Goal: Find specific page/section: Find specific page/section

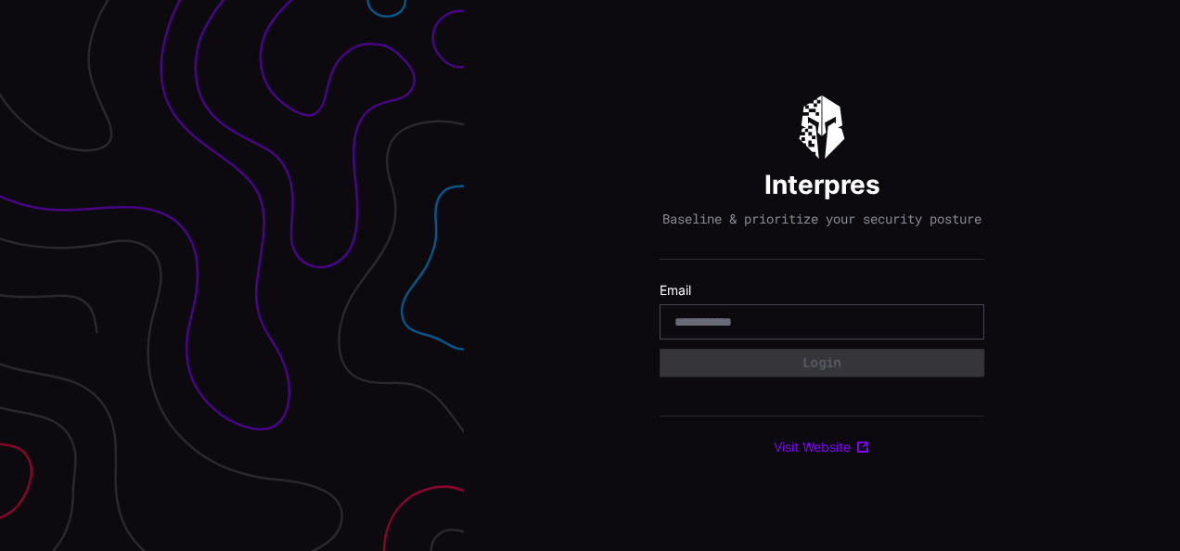
click at [767, 330] on input "email" at bounding box center [821, 321] width 295 height 17
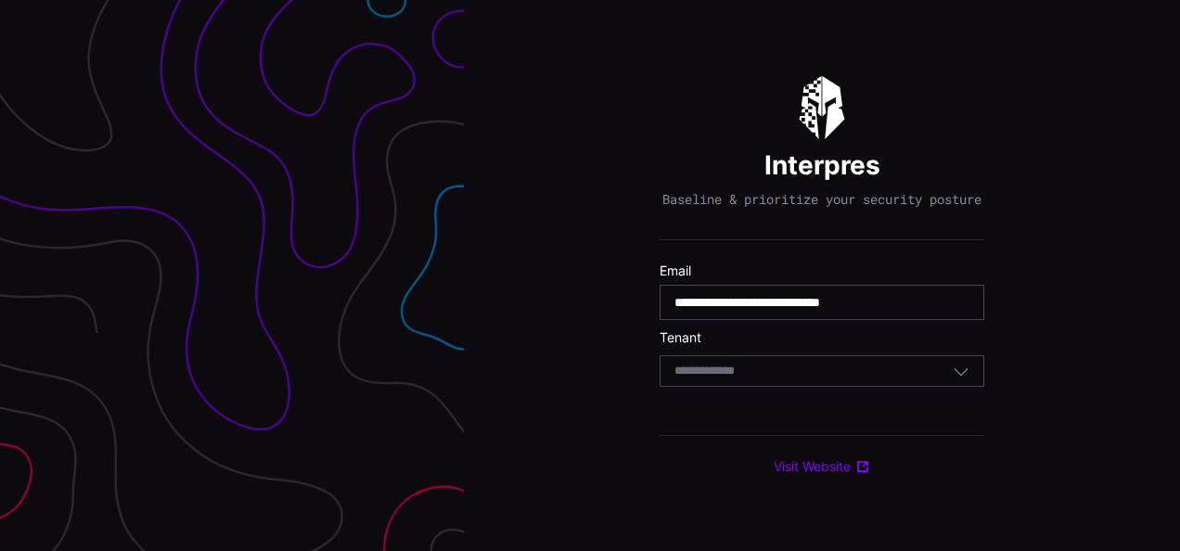
type input "**********"
click at [768, 379] on input at bounding box center [722, 372] width 96 height 16
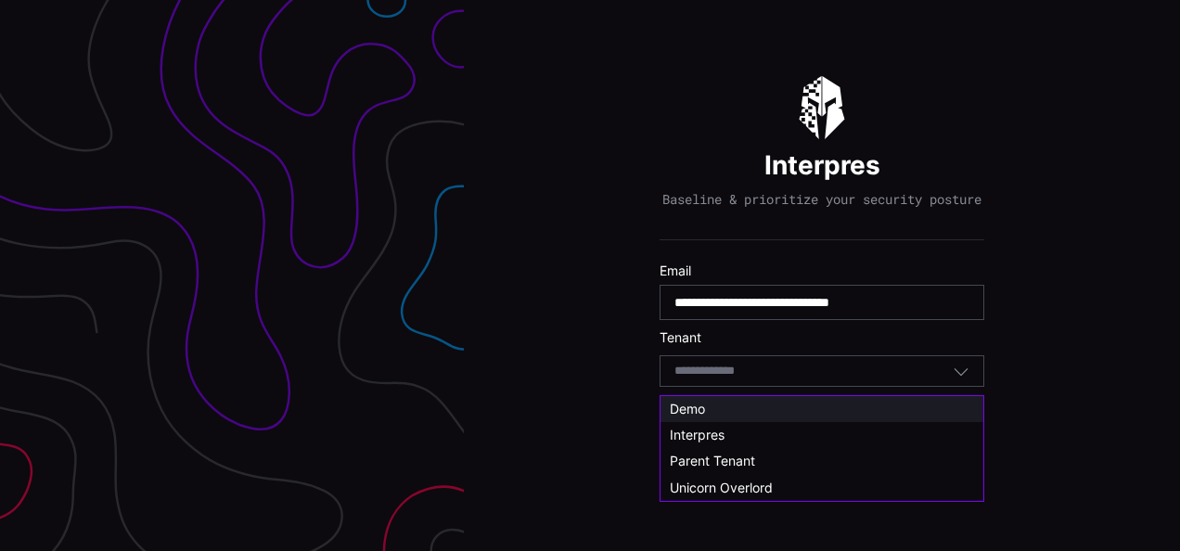
click at [691, 409] on span "Demo" at bounding box center [687, 409] width 35 height 16
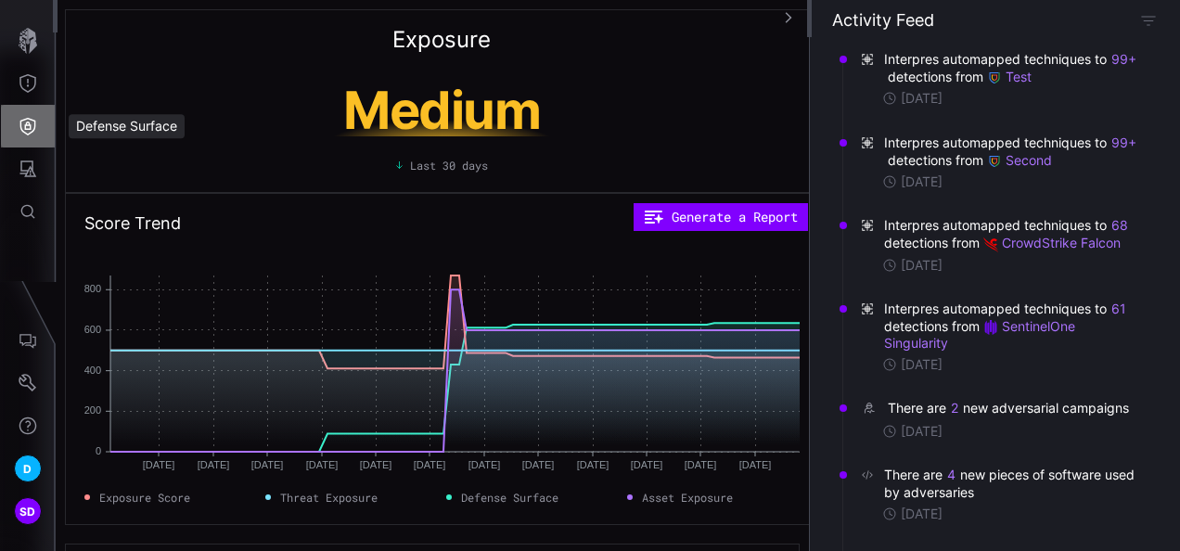
click at [33, 118] on icon "Defense Surface" at bounding box center [28, 126] width 19 height 19
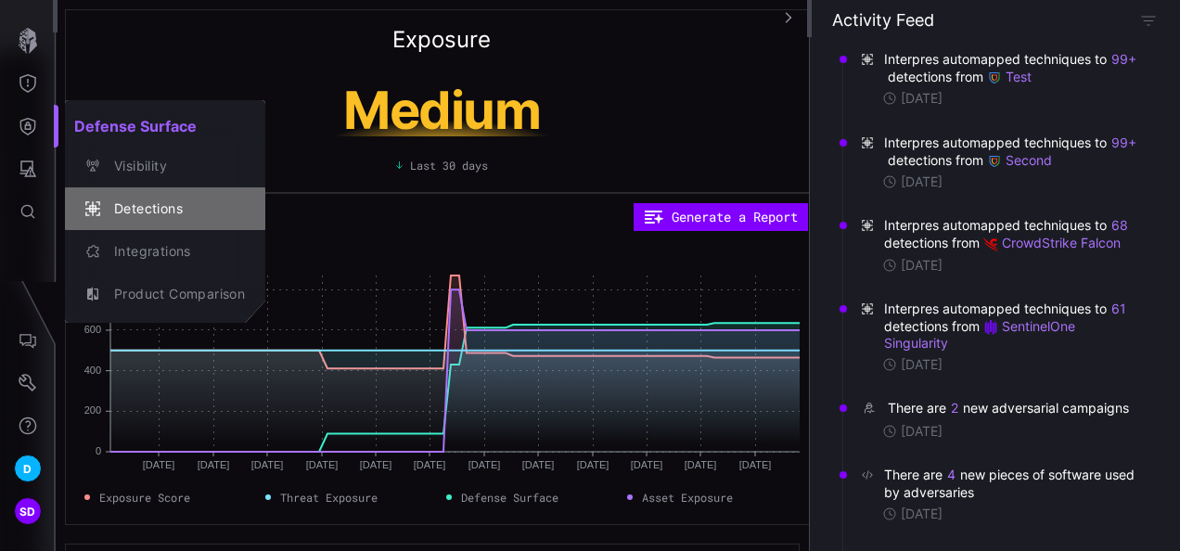
click at [160, 206] on div "Detections" at bounding box center [175, 209] width 140 height 23
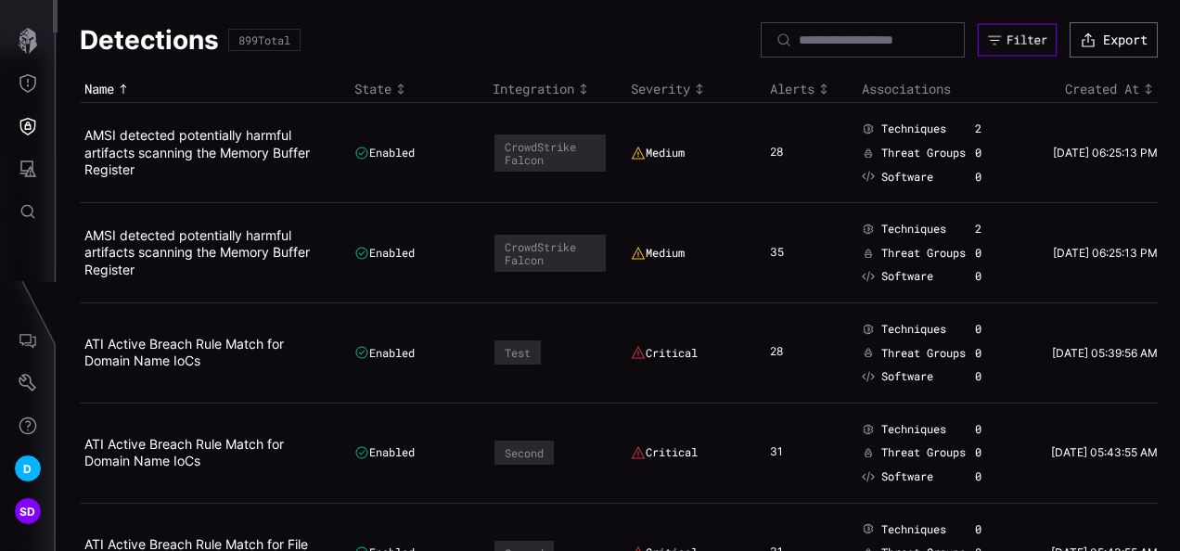
click at [1020, 32] on div "Filter" at bounding box center [1026, 40] width 41 height 16
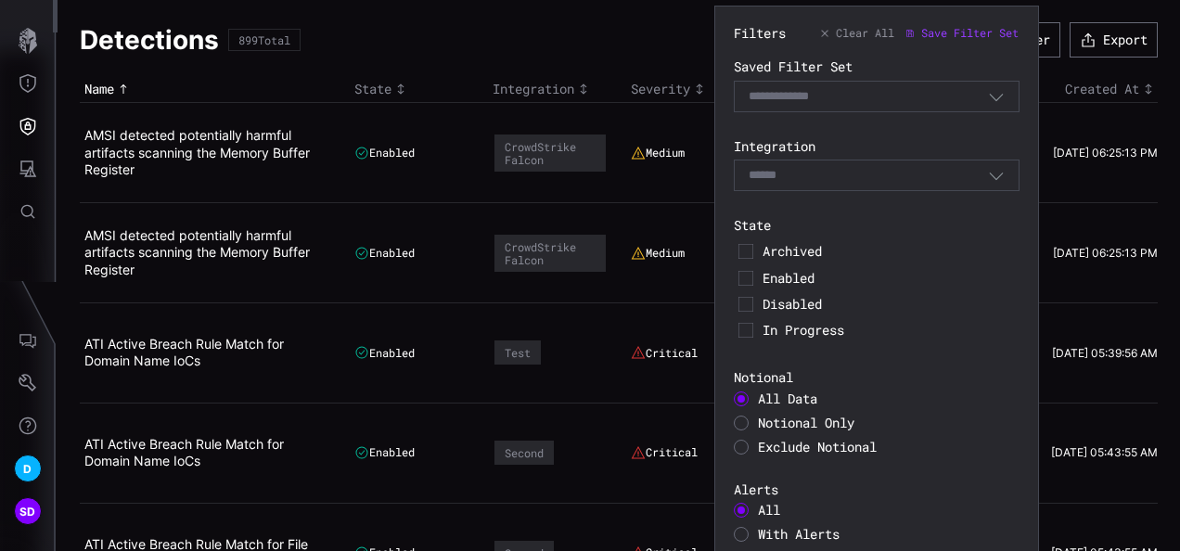
click at [853, 35] on span "Clear All" at bounding box center [865, 33] width 58 height 15
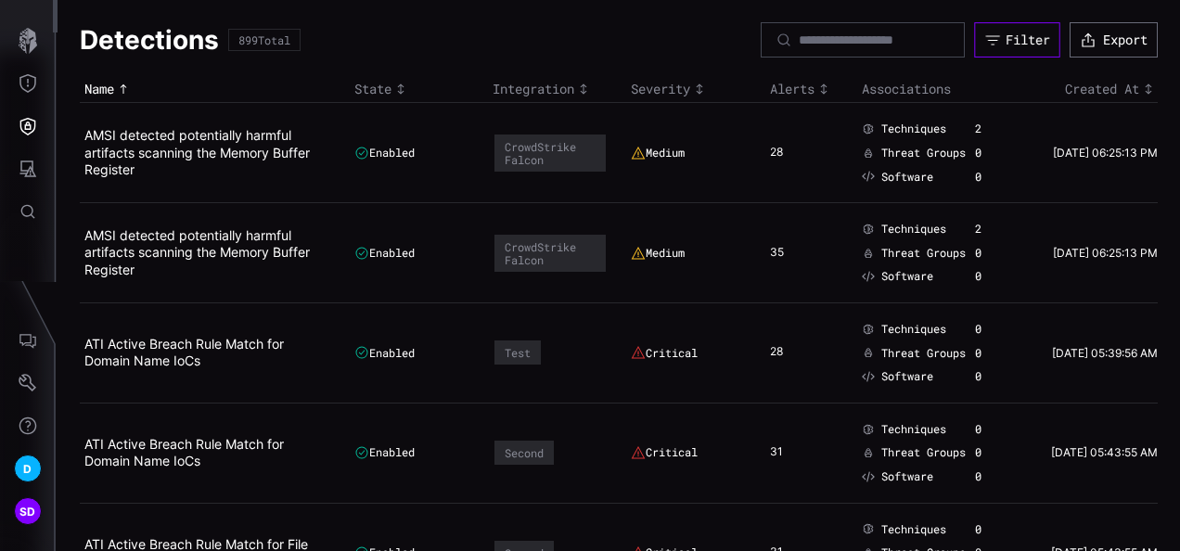
click at [1005, 33] on div "Filter" at bounding box center [1027, 40] width 45 height 17
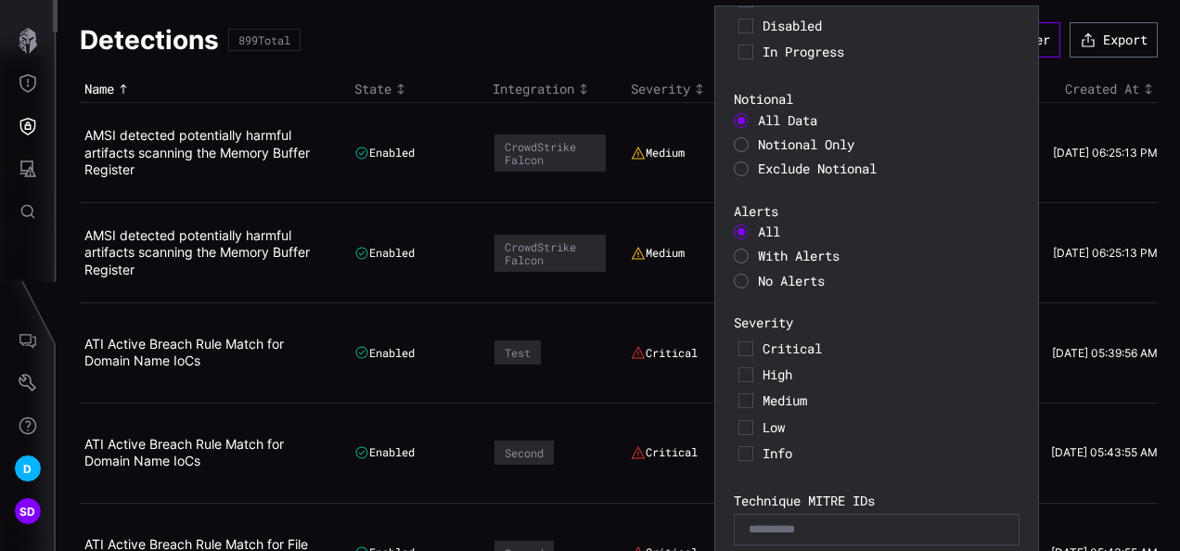
scroll to position [339, 0]
